Goal: Task Accomplishment & Management: Use online tool/utility

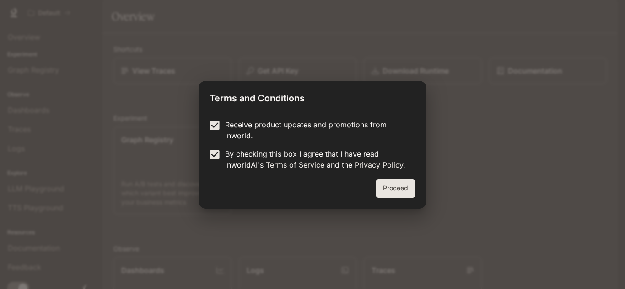
click at [388, 187] on button "Proceed" at bounding box center [395, 189] width 40 height 18
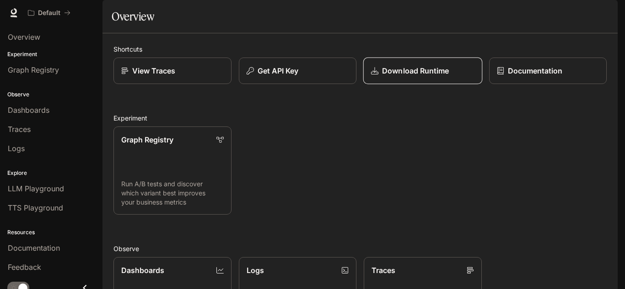
click at [423, 76] on p "Download Runtime" at bounding box center [415, 70] width 67 height 11
click at [173, 145] on link "Graph Registry Run A/B tests and discover which variant best improves your busi…" at bounding box center [172, 170] width 119 height 89
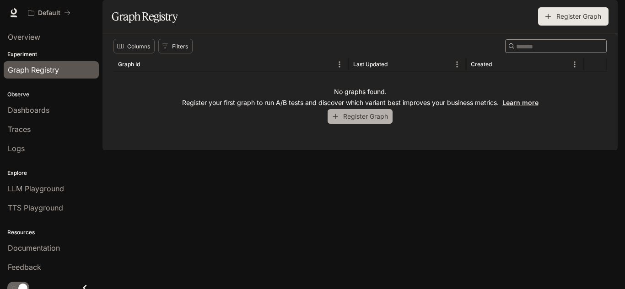
click at [345, 124] on button "Register Graph" at bounding box center [359, 116] width 65 height 15
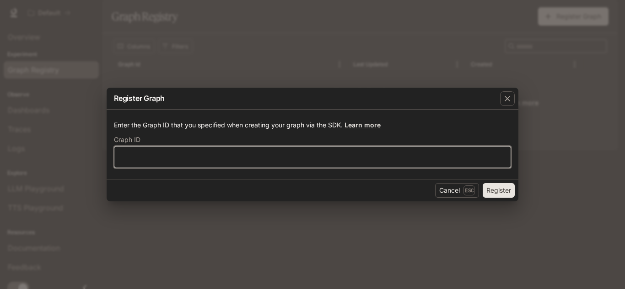
click at [171, 158] on input "text" at bounding box center [312, 157] width 396 height 9
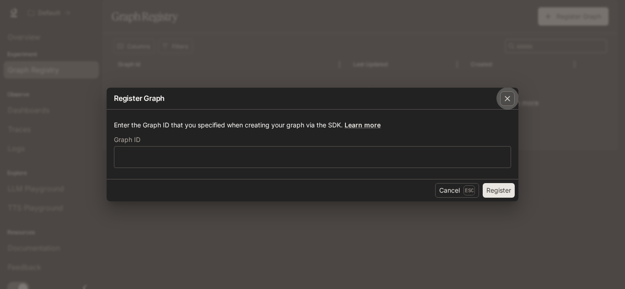
click at [507, 98] on icon "button" at bounding box center [506, 98] width 9 height 9
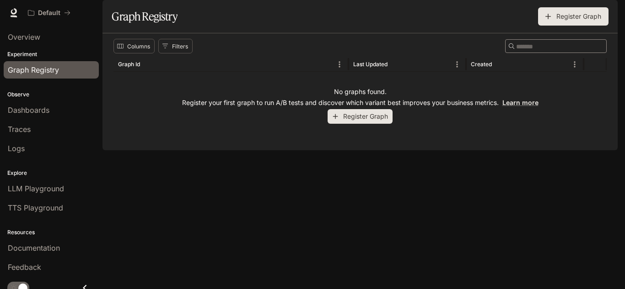
click at [369, 124] on button "Register Graph" at bounding box center [359, 116] width 65 height 15
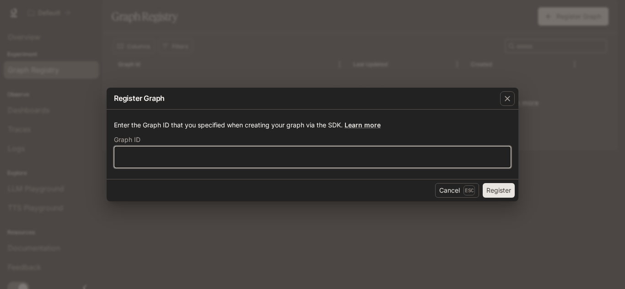
click at [312, 161] on input "text" at bounding box center [312, 157] width 396 height 9
type input "***"
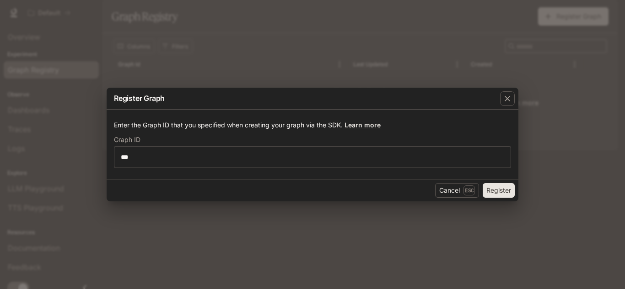
click at [504, 192] on button "Register" at bounding box center [498, 190] width 32 height 15
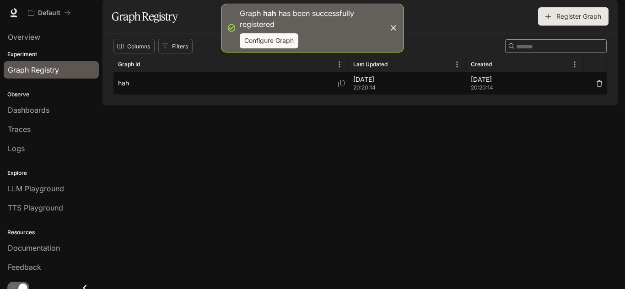
click at [181, 95] on div "hah" at bounding box center [231, 83] width 226 height 22
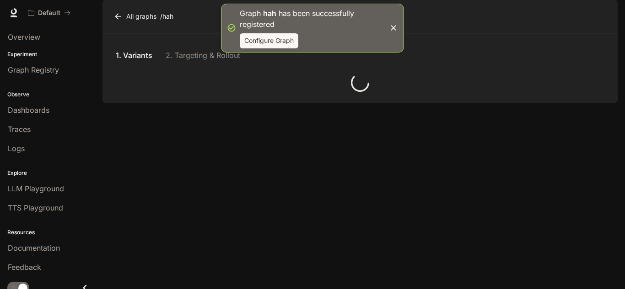
click at [181, 92] on div at bounding box center [359, 83] width 493 height 18
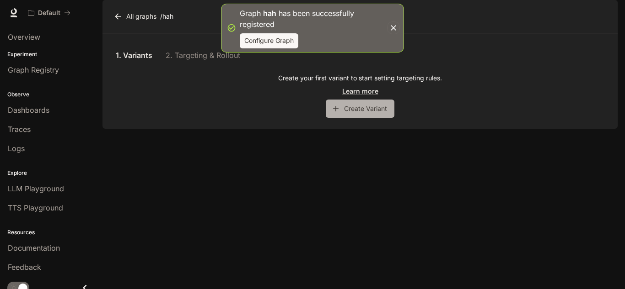
click at [353, 118] on button "Create Variant" at bounding box center [360, 109] width 69 height 18
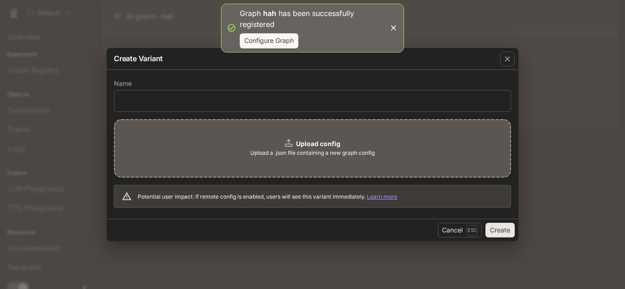
click at [278, 147] on div "Upload config Upload a .json file containing a new graph config" at bounding box center [312, 148] width 397 height 59
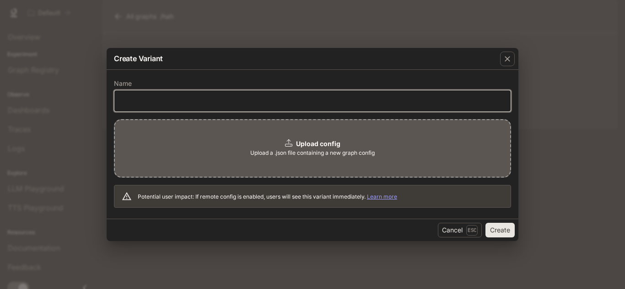
click at [191, 102] on input "text" at bounding box center [312, 100] width 396 height 9
type input "**********"
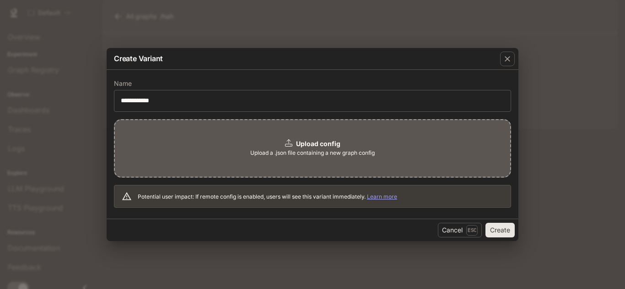
click at [293, 145] on div "Upload config" at bounding box center [312, 143] width 55 height 9
click at [296, 146] on b "Upload config" at bounding box center [318, 144] width 44 height 8
click at [336, 132] on div "Upload config Upload a .json file containing a new graph config" at bounding box center [312, 148] width 397 height 59
click at [269, 150] on span "Upload a .json file containing a new graph config" at bounding box center [312, 153] width 124 height 9
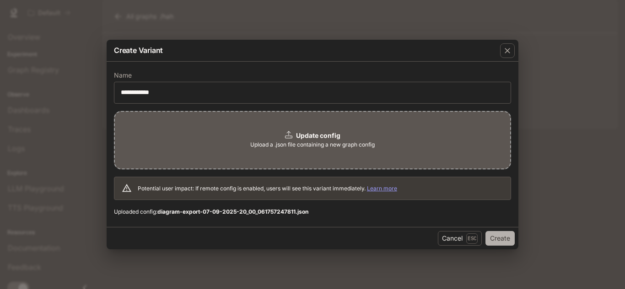
click at [497, 238] on button "Create" at bounding box center [499, 238] width 29 height 15
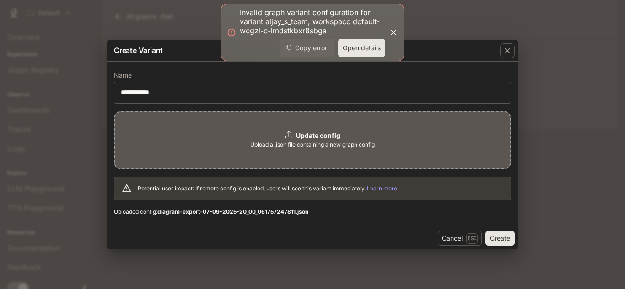
click at [390, 33] on icon "button" at bounding box center [393, 32] width 9 height 9
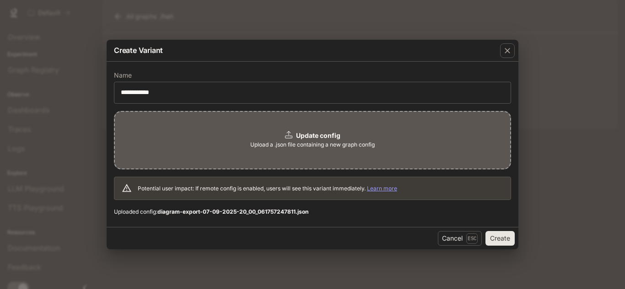
click at [500, 240] on button "Create" at bounding box center [499, 238] width 29 height 15
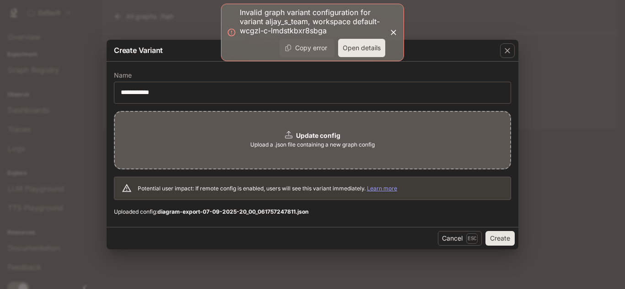
click at [306, 48] on button "Copy error" at bounding box center [306, 48] width 55 height 18
click at [490, 241] on button "Create" at bounding box center [499, 238] width 29 height 15
click at [321, 130] on div "Update config Upload a .json file containing a new graph config" at bounding box center [312, 140] width 397 height 59
click at [489, 235] on button "Create" at bounding box center [499, 238] width 29 height 15
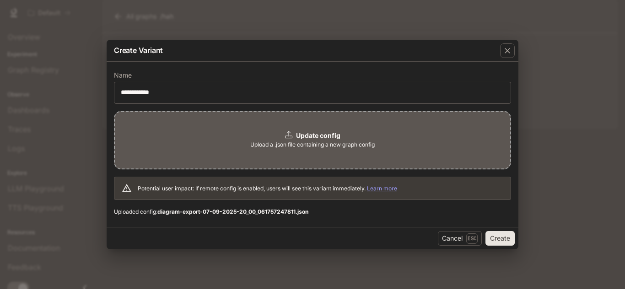
click at [290, 131] on icon at bounding box center [288, 134] width 7 height 7
click at [503, 242] on button "Create" at bounding box center [499, 238] width 29 height 15
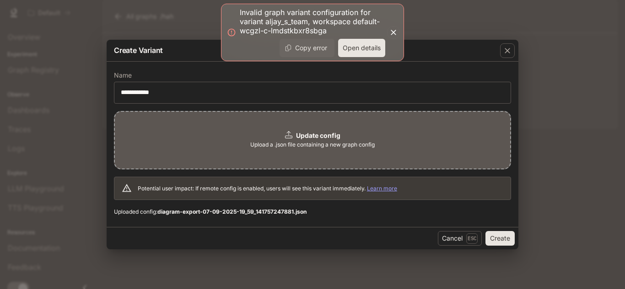
click at [349, 50] on button "Open details" at bounding box center [361, 48] width 47 height 18
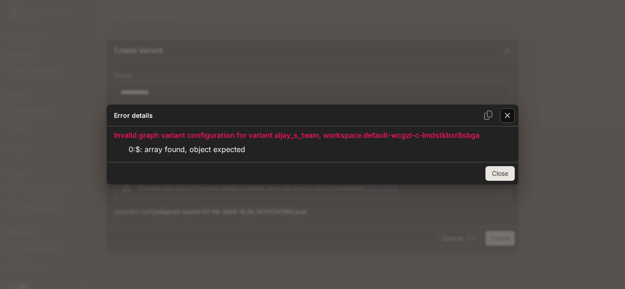
click at [511, 116] on icon "button" at bounding box center [506, 115] width 9 height 9
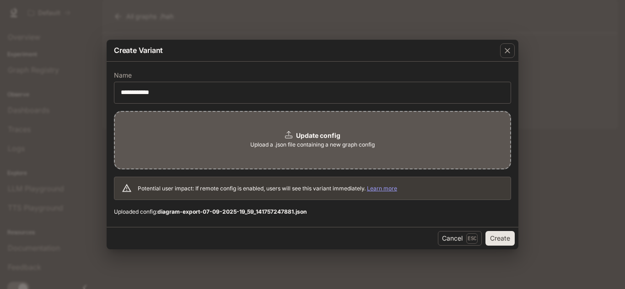
click at [324, 147] on span "Upload a .json file containing a new graph config" at bounding box center [312, 144] width 124 height 9
click at [499, 239] on button "Create" at bounding box center [499, 238] width 29 height 15
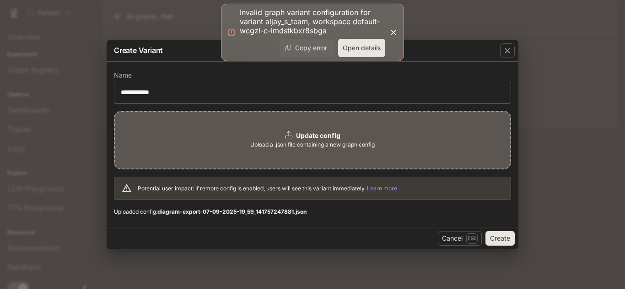
click at [342, 47] on button "Open details" at bounding box center [361, 48] width 47 height 18
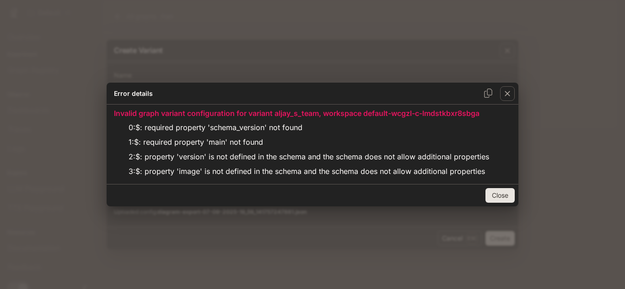
drag, startPoint x: 504, startPoint y: 97, endPoint x: 499, endPoint y: 118, distance: 21.6
click at [504, 97] on icon "button" at bounding box center [506, 93] width 9 height 9
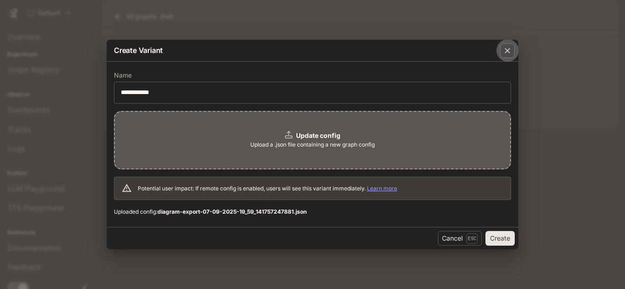
click at [503, 51] on icon "button" at bounding box center [506, 50] width 9 height 9
